Goal: Information Seeking & Learning: Learn about a topic

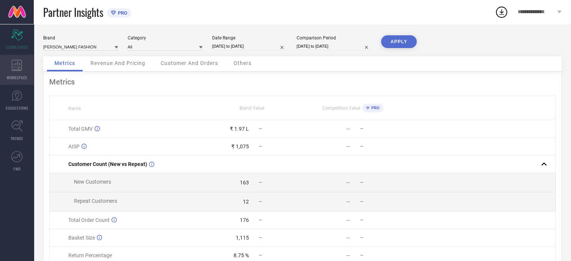
click at [5, 70] on div "WORKSPACE" at bounding box center [17, 70] width 34 height 30
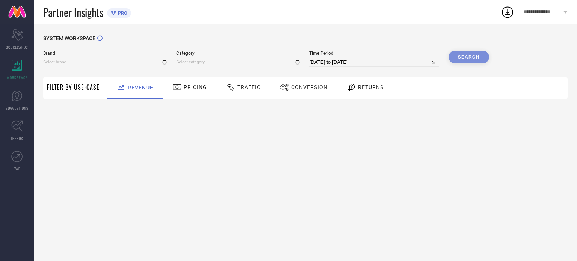
type input "[PERSON_NAME] FASHION"
type input "All"
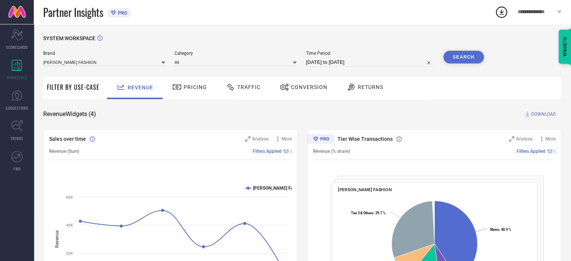
click at [212, 86] on div "Pricing" at bounding box center [189, 88] width 53 height 22
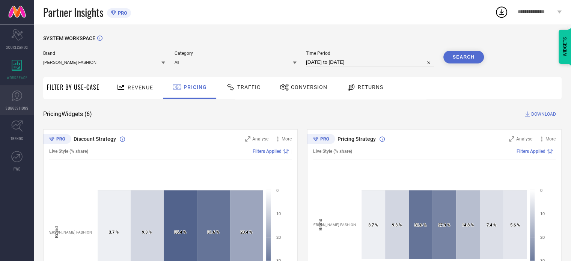
click at [26, 112] on link "SUGGESTIONS" at bounding box center [17, 100] width 34 height 30
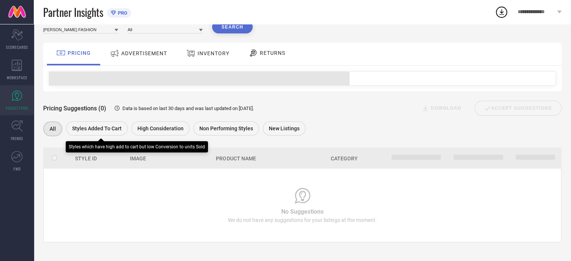
scroll to position [33, 0]
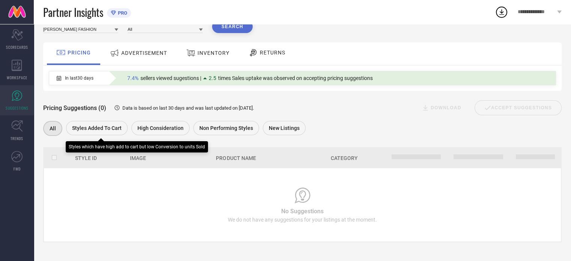
click at [93, 125] on div "Styles Added To Cart" at bounding box center [97, 128] width 62 height 14
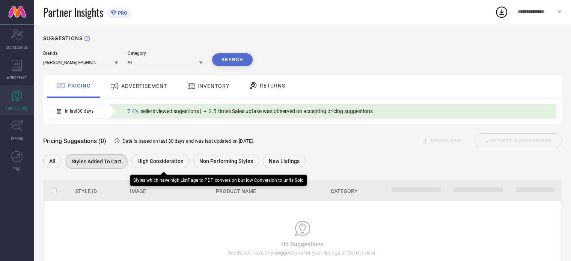
click at [158, 163] on span "High Consideration" at bounding box center [160, 161] width 46 height 6
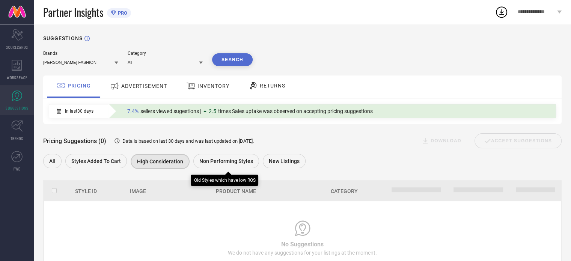
click at [240, 157] on div "Non Performing Styles" at bounding box center [226, 161] width 66 height 14
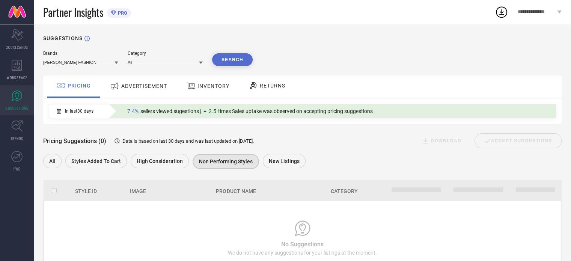
click at [151, 84] on span "ADVERTISEMENT" at bounding box center [144, 86] width 46 height 6
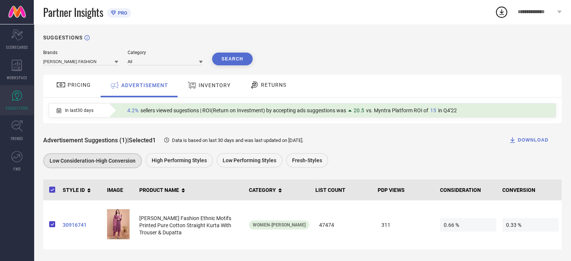
scroll to position [1, 0]
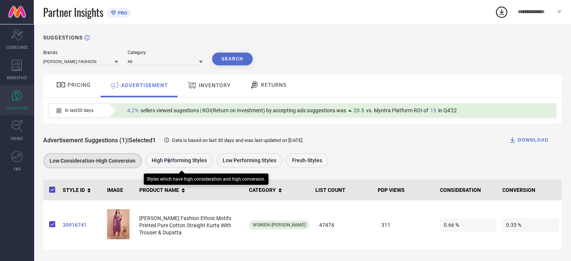
click at [167, 161] on span "High Performing Styles" at bounding box center [179, 160] width 55 height 6
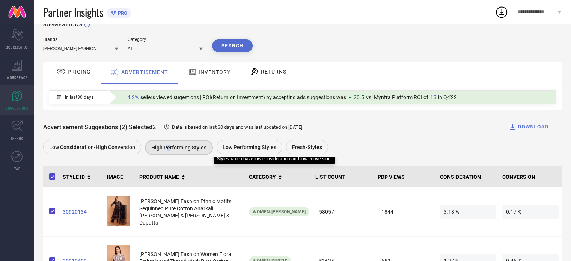
scroll to position [13, 0]
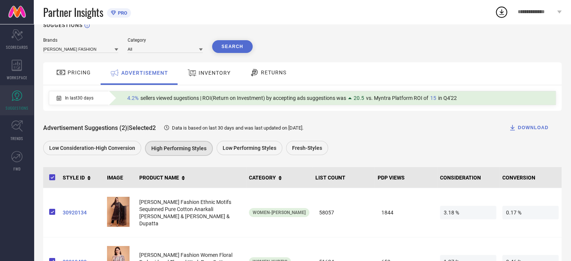
click at [213, 74] on span "INVENTORY" at bounding box center [215, 73] width 32 height 6
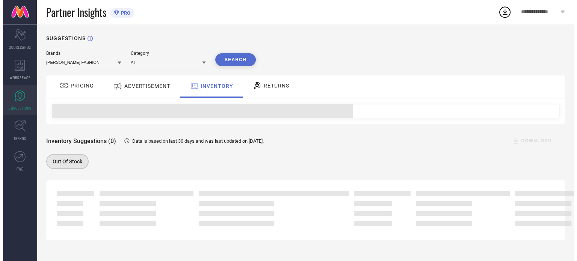
scroll to position [0, 0]
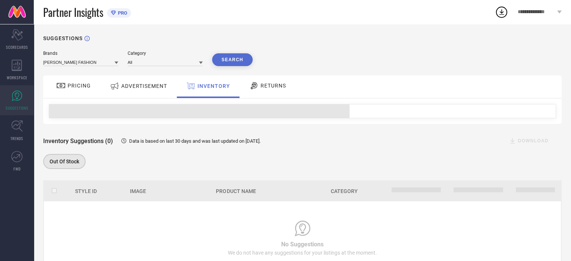
click at [261, 88] on span "RETURNS" at bounding box center [274, 86] width 26 height 6
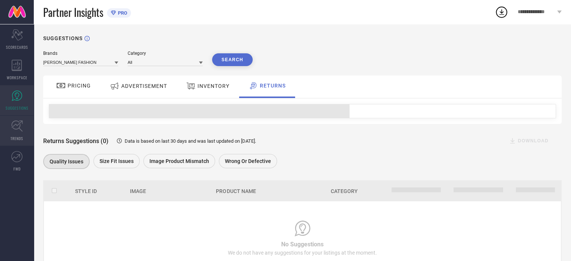
click at [9, 127] on link "TRENDS" at bounding box center [17, 131] width 34 height 30
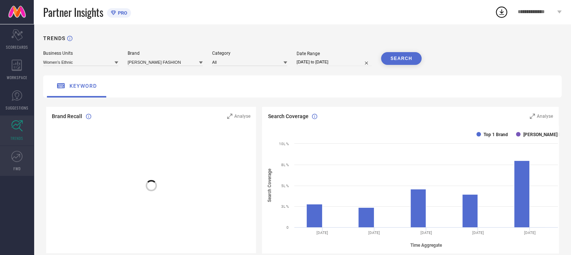
click at [10, 148] on link "FWD" at bounding box center [17, 161] width 34 height 30
